Goal: Transaction & Acquisition: Subscribe to service/newsletter

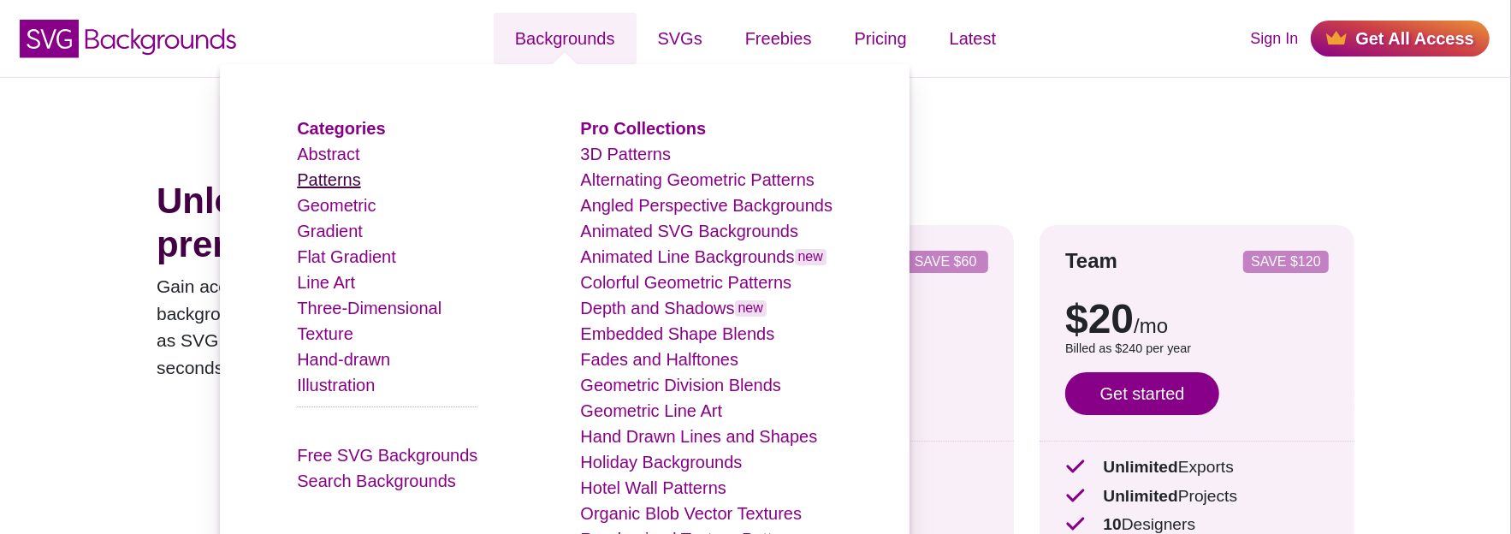
click at [359, 181] on link "Patterns" at bounding box center [328, 179] width 63 height 19
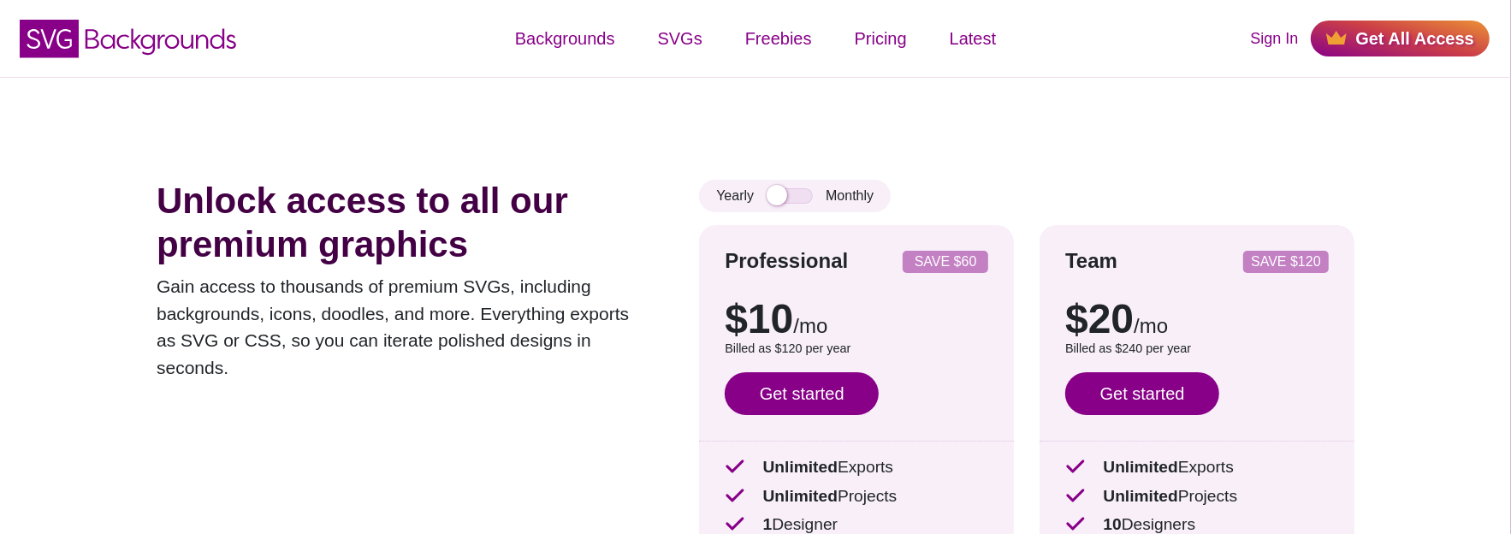
scroll to position [86, 0]
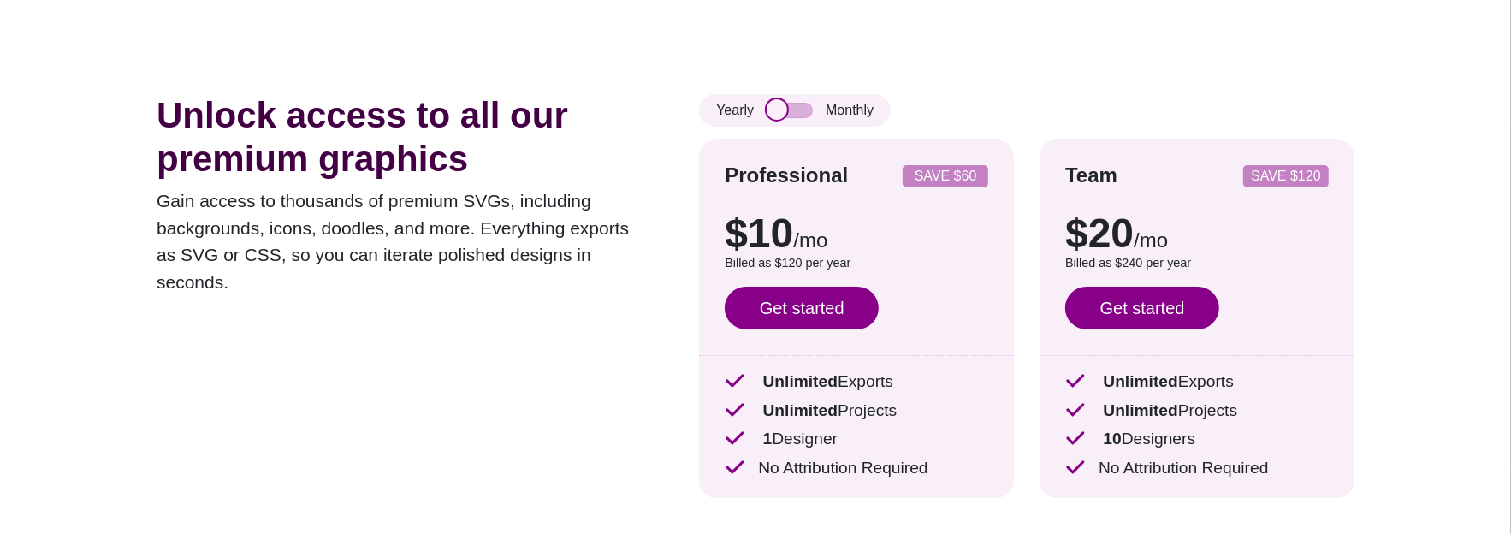
click at [775, 111] on input "checkbox" at bounding box center [790, 110] width 46 height 15
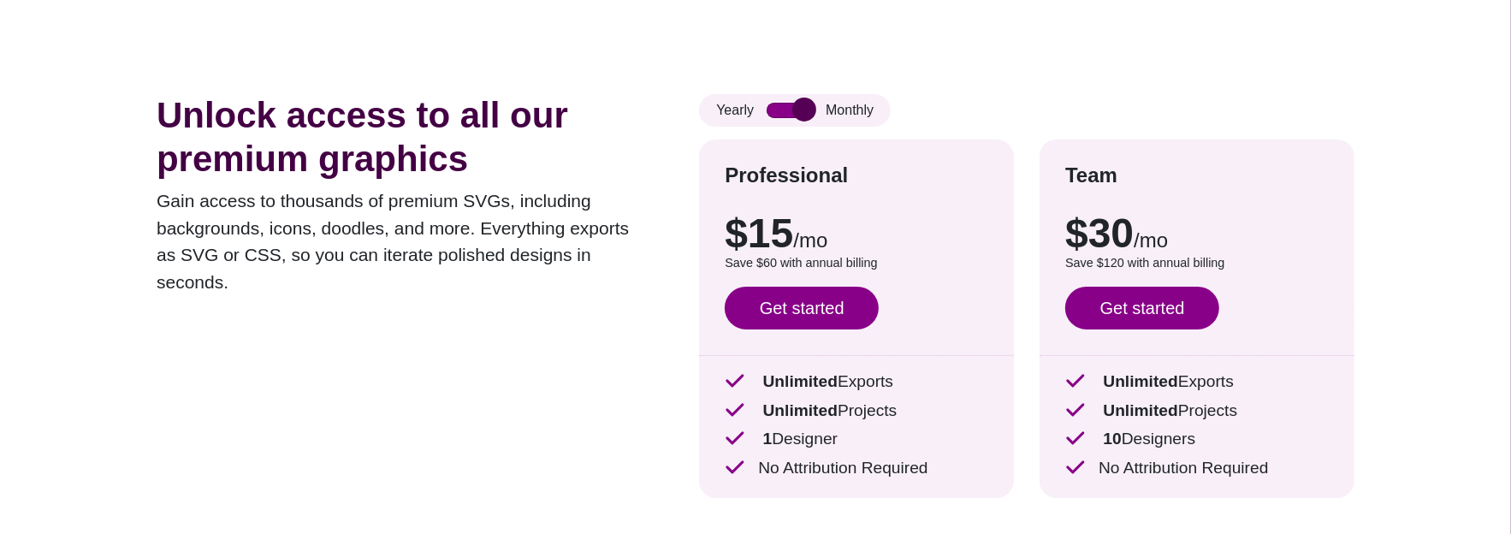
drag, startPoint x: 799, startPoint y: 111, endPoint x: 772, endPoint y: 112, distance: 27.4
click at [769, 112] on input "checkbox" at bounding box center [790, 110] width 46 height 15
checkbox input "false"
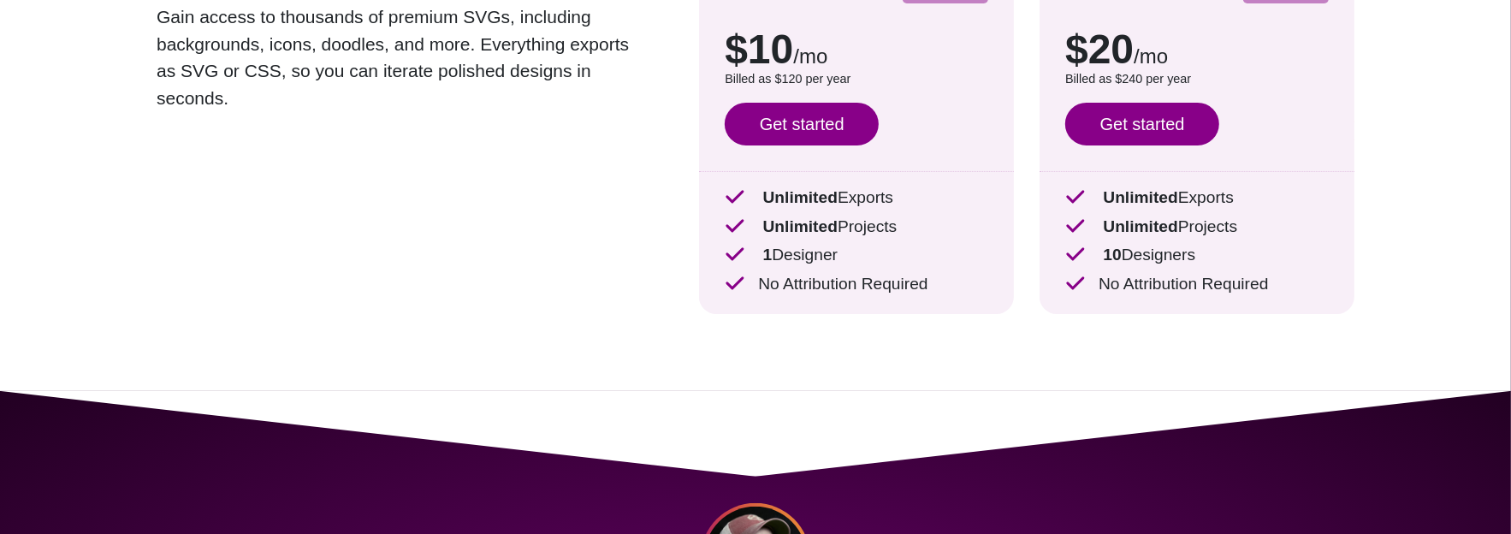
scroll to position [598, 0]
